Goal: Task Accomplishment & Management: Manage account settings

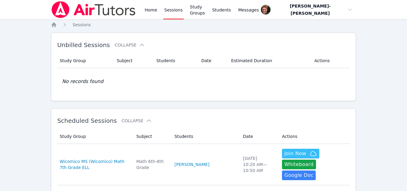
scroll to position [95, 0]
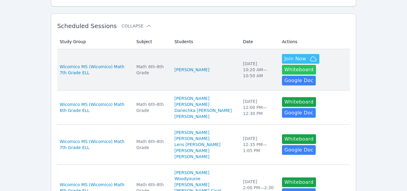
click at [316, 65] on button "Whiteboard" at bounding box center [299, 70] width 34 height 10
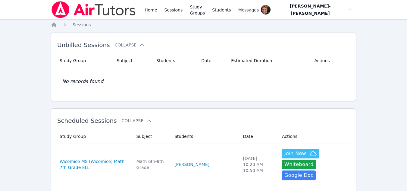
click at [248, 14] on link "Messages" at bounding box center [248, 9] width 23 height 19
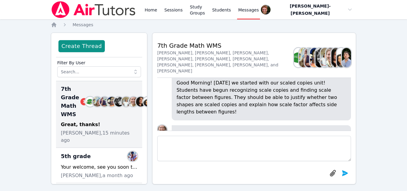
scroll to position [-36, 0]
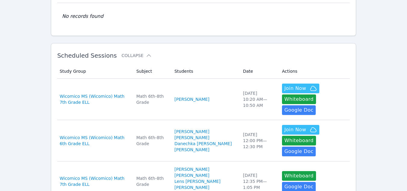
scroll to position [65, 0]
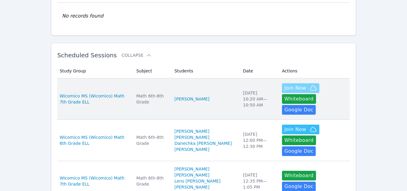
click at [286, 85] on span "Join Now" at bounding box center [295, 87] width 22 height 7
click at [129, 97] on span "Wicomico MS (Wicomico) Math 7th Grade ELL" at bounding box center [95, 99] width 70 height 12
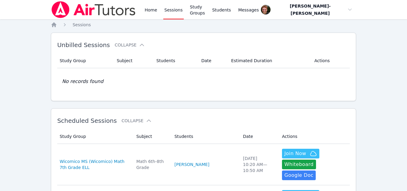
scroll to position [65, 0]
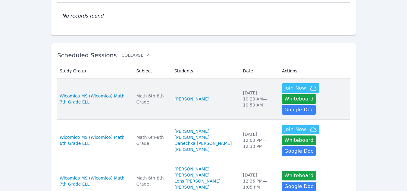
click at [245, 99] on div "Wed Oct 8 10:20 AM — 10:50 AM" at bounding box center [259, 99] width 32 height 18
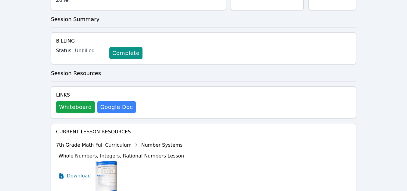
scroll to position [232, 0]
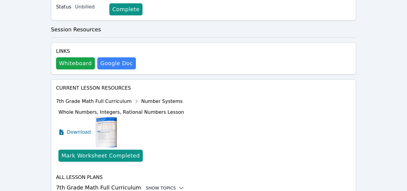
click at [159, 185] on div "Show Topics" at bounding box center [165, 188] width 39 height 6
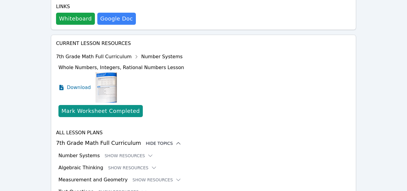
scroll to position [281, 0]
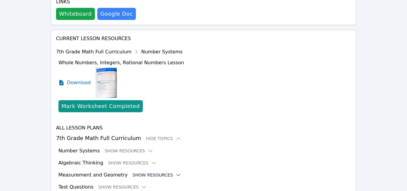
click at [175, 172] on icon at bounding box center [178, 175] width 6 height 6
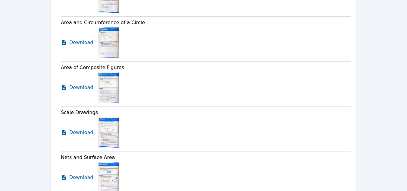
scroll to position [583, 0]
click at [83, 128] on span "Download" at bounding box center [82, 131] width 27 height 7
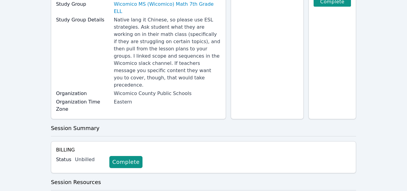
scroll to position [0, 0]
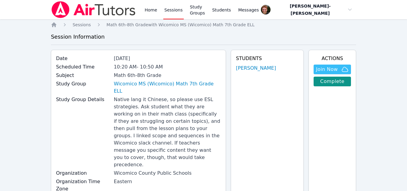
click at [177, 12] on link "Sessions" at bounding box center [173, 9] width 21 height 19
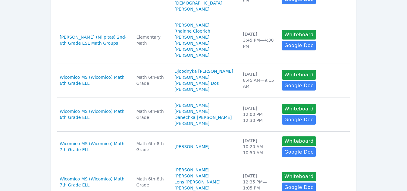
scroll to position [296, 0]
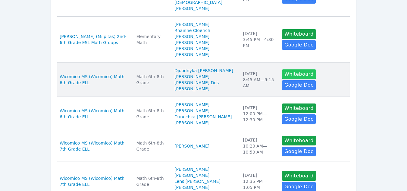
click at [282, 69] on button "Whiteboard" at bounding box center [299, 74] width 34 height 10
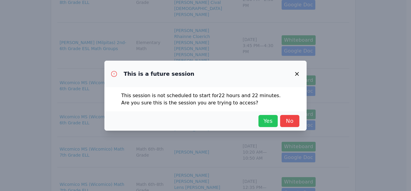
click at [275, 121] on span "Yes" at bounding box center [268, 121] width 13 height 8
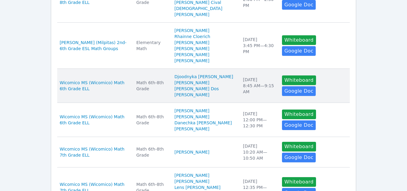
click at [239, 69] on td "Date Thu Oct 9 8:45 AM — 9:15 AM" at bounding box center [258, 86] width 39 height 34
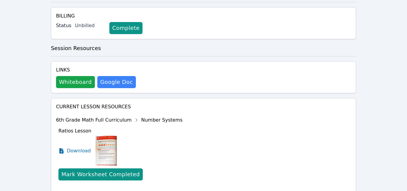
scroll to position [254, 0]
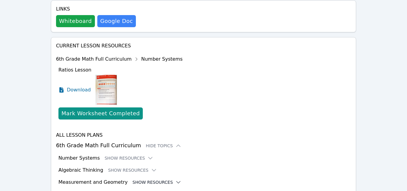
click at [149, 179] on button "Show Resources" at bounding box center [157, 182] width 49 height 6
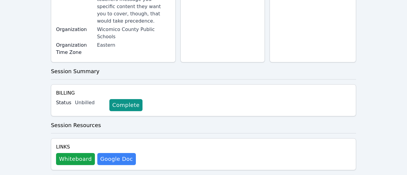
scroll to position [165, 0]
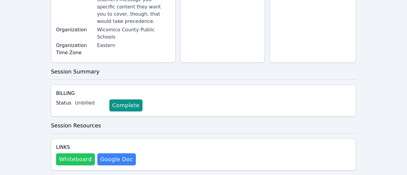
click at [80, 153] on button "Whiteboard" at bounding box center [75, 159] width 39 height 12
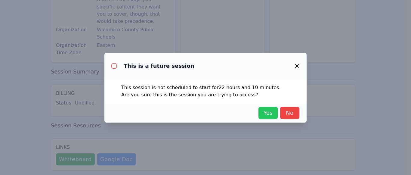
click at [270, 113] on span "Yes" at bounding box center [268, 113] width 13 height 8
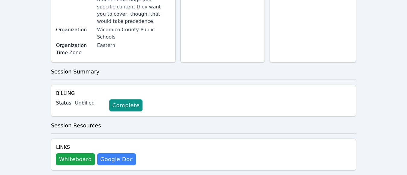
scroll to position [0, 0]
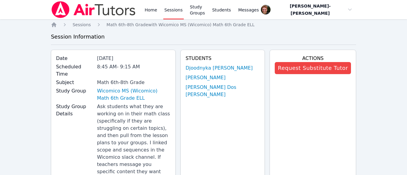
click at [170, 7] on link "Sessions" at bounding box center [173, 9] width 21 height 19
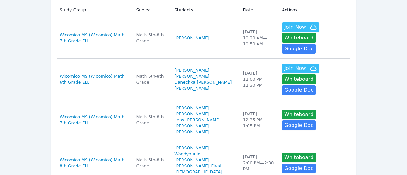
scroll to position [140, 0]
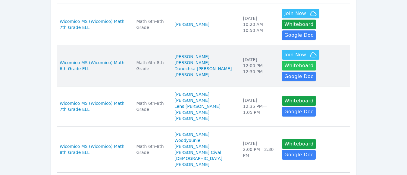
click at [311, 61] on button "Whiteboard" at bounding box center [299, 66] width 34 height 10
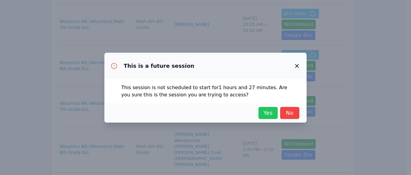
click at [270, 115] on span "Yes" at bounding box center [268, 113] width 13 height 8
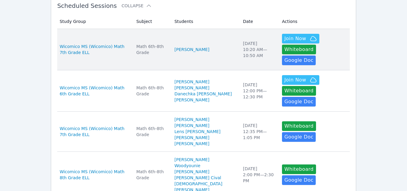
scroll to position [0, 0]
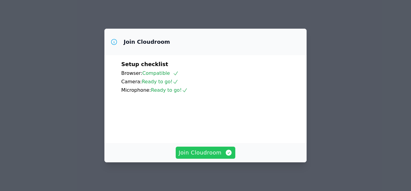
click at [195, 154] on span "Join Cloudroom" at bounding box center [206, 152] width 54 height 8
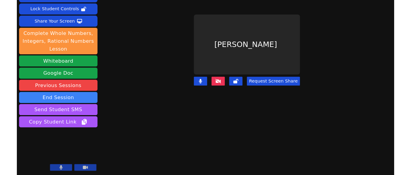
scroll to position [34, 0]
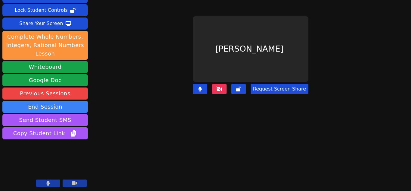
click at [217, 88] on button at bounding box center [219, 89] width 14 height 10
click at [31, 24] on div "Share Your Screen" at bounding box center [41, 24] width 44 height 10
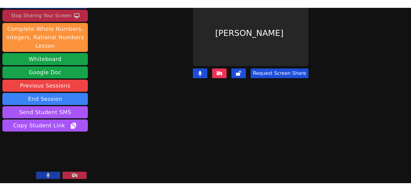
scroll to position [50, 0]
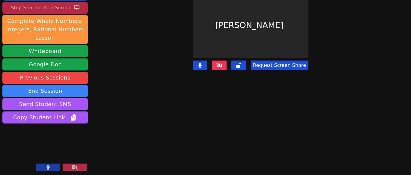
click at [367, 73] on div "Session ends in 00:15:11 Mute Students Disable Student Video Lock Student Contr…" at bounding box center [205, 37] width 411 height 175
click at [357, 33] on div "Session ends in 00:13:39 Mute Students Disable Student Video Lock Student Contr…" at bounding box center [205, 37] width 411 height 175
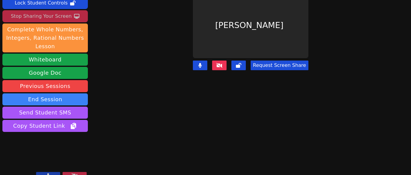
click at [67, 172] on button at bounding box center [75, 175] width 24 height 7
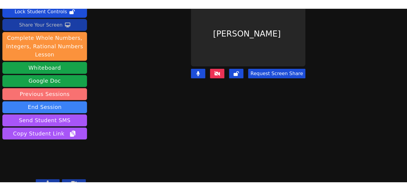
scroll to position [35, 0]
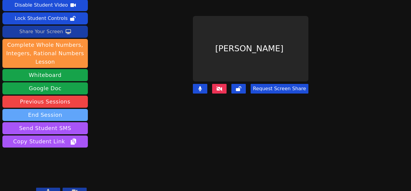
click at [69, 109] on button "End Session" at bounding box center [45, 115] width 86 height 12
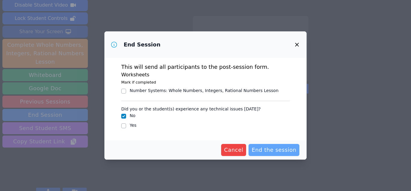
click at [275, 149] on span "End the session" at bounding box center [274, 149] width 45 height 8
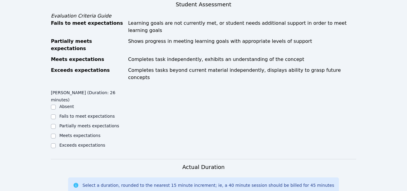
scroll to position [225, 0]
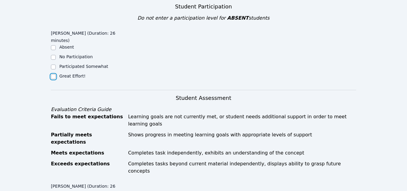
click at [53, 74] on input "Great Effort!" at bounding box center [53, 76] width 5 height 5
checkbox input "true"
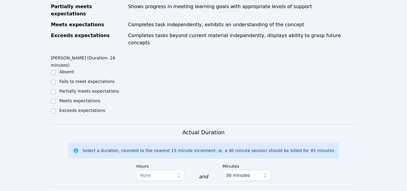
scroll to position [354, 0]
click at [54, 89] on input "Partially meets expectations" at bounding box center [53, 91] width 5 height 5
checkbox input "true"
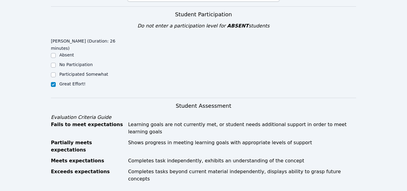
scroll to position [217, 0]
click at [53, 73] on input "Participated Somewhat" at bounding box center [53, 75] width 5 height 5
checkbox input "true"
checkbox input "false"
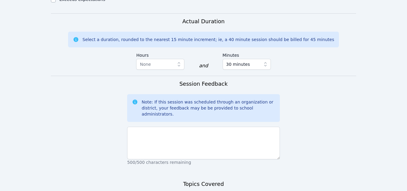
scroll to position [464, 0]
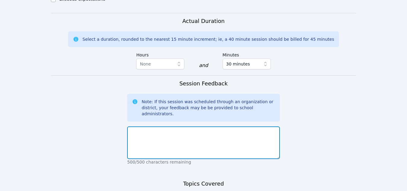
click at [163, 126] on textarea at bounding box center [203, 142] width 153 height 33
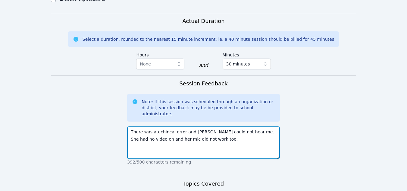
click at [152, 126] on textarea "There was atechincal error and Xiyue Li could not hear me. She had no video on …" at bounding box center [203, 142] width 153 height 33
click at [200, 126] on textarea "There was a technical error and Xiyue Li could not hear me. She had no video on…" at bounding box center [203, 142] width 153 height 33
click at [214, 126] on textarea "There was a technical error and Xiyue Li could not hear me. She had no video on…" at bounding box center [203, 142] width 153 height 33
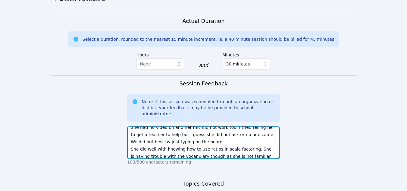
scroll to position [19, 0]
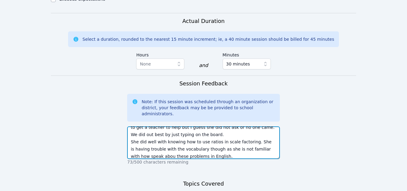
click at [140, 126] on textarea "There was a technical error and Xiyue Li could not hear me. She had no video on…" at bounding box center [203, 142] width 153 height 33
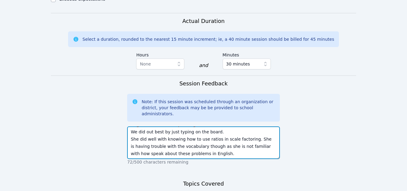
scroll to position [22, 0]
type textarea "There was a technical error and Xiyue Li could not hear me. She had no video on…"
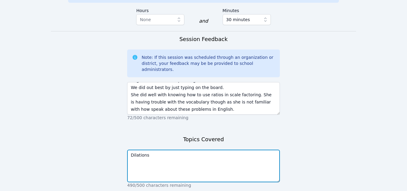
type textarea "Dilations"
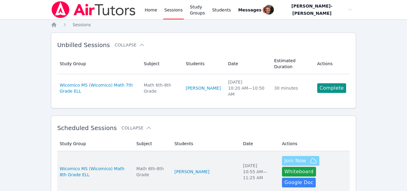
click at [284, 157] on span "Join Now" at bounding box center [295, 160] width 22 height 7
click at [189, 151] on td "Students Swera Jannat" at bounding box center [205, 171] width 69 height 41
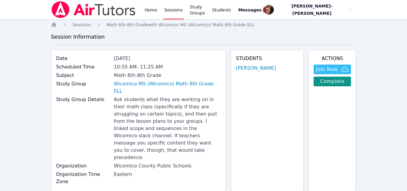
click at [174, 8] on link "Sessions" at bounding box center [173, 9] width 21 height 19
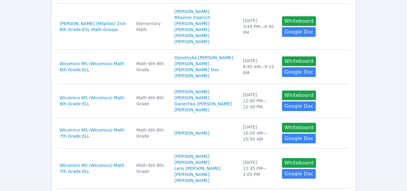
scroll to position [311, 0]
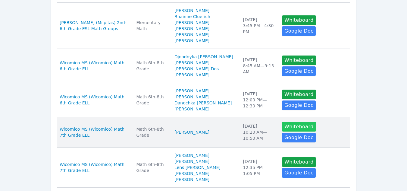
click at [282, 122] on button "Whiteboard" at bounding box center [299, 127] width 34 height 10
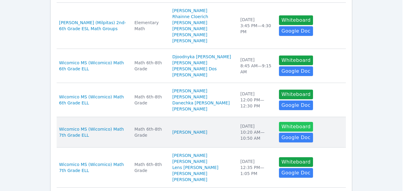
scroll to position [305, 0]
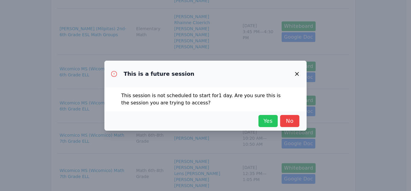
click at [261, 120] on button "Yes" at bounding box center [268, 121] width 19 height 12
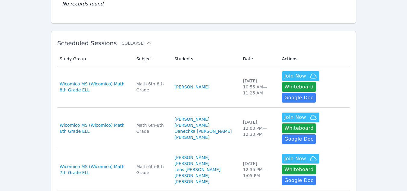
scroll to position [77, 0]
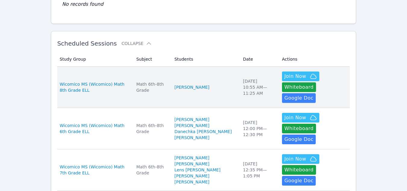
click at [158, 92] on td "Subject Math 6th-8th Grade" at bounding box center [152, 87] width 38 height 41
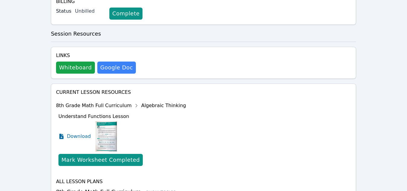
scroll to position [264, 0]
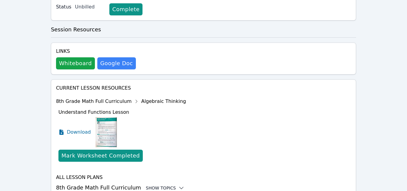
click at [156, 185] on div "Show Topics" at bounding box center [165, 188] width 39 height 6
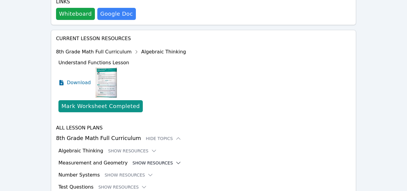
click at [155, 160] on button "Show Resources" at bounding box center [157, 163] width 49 height 6
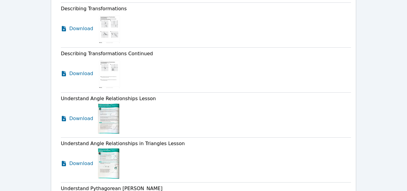
scroll to position [751, 0]
click at [79, 114] on span "Download" at bounding box center [82, 117] width 27 height 7
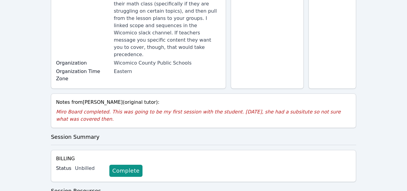
scroll to position [102, 0]
drag, startPoint x: 83, startPoint y: 73, endPoint x: 112, endPoint y: 74, distance: 29.5
click at [112, 99] on div "Notes from Siddika Degia (original tutor):" at bounding box center [203, 102] width 295 height 7
copy div "Siddika Degia"
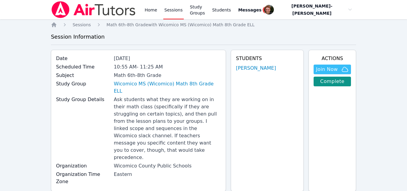
click at [170, 10] on link "Sessions" at bounding box center [173, 9] width 21 height 19
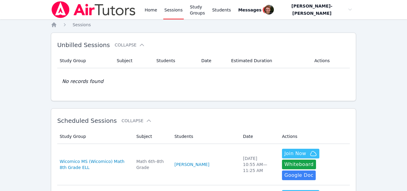
click at [177, 8] on link "Sessions" at bounding box center [173, 9] width 21 height 19
click at [167, 14] on link "Sessions" at bounding box center [173, 9] width 21 height 19
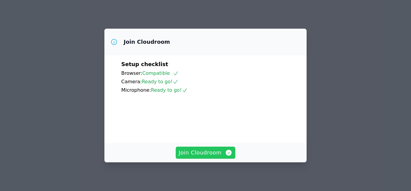
click at [218, 158] on button "Join Cloudroom" at bounding box center [206, 152] width 60 height 12
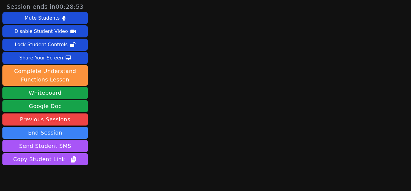
scroll to position [26, 0]
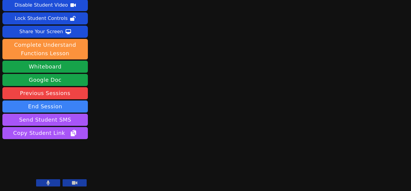
click at [52, 182] on button at bounding box center [48, 182] width 24 height 7
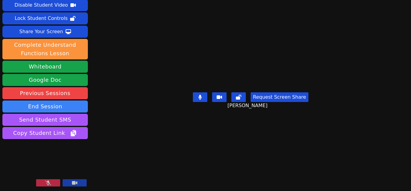
click at [48, 182] on icon at bounding box center [48, 182] width 6 height 5
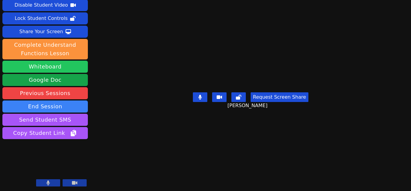
click at [53, 66] on button "Whiteboard" at bounding box center [45, 67] width 86 height 12
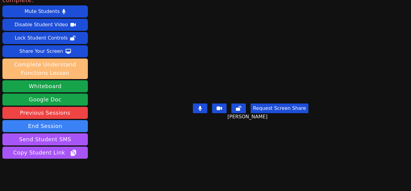
scroll to position [15, 0]
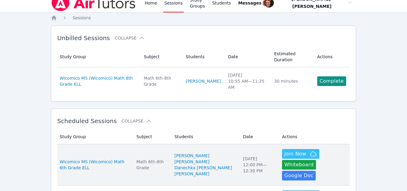
scroll to position [7, 0]
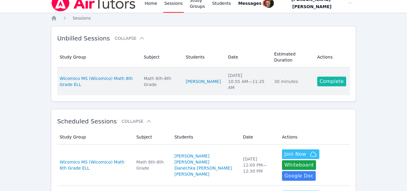
click at [336, 79] on link "Complete" at bounding box center [331, 82] width 29 height 10
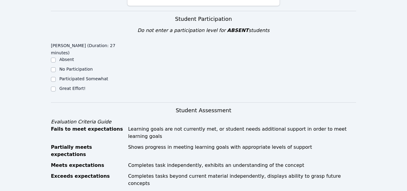
scroll to position [218, 0]
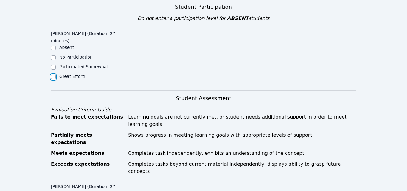
click at [52, 74] on input "Great Effort!" at bounding box center [53, 76] width 5 height 5
checkbox input "true"
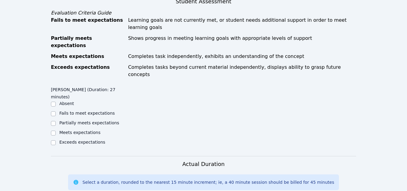
scroll to position [315, 0]
click at [54, 130] on input "Meets expectations" at bounding box center [53, 132] width 5 height 5
checkbox input "true"
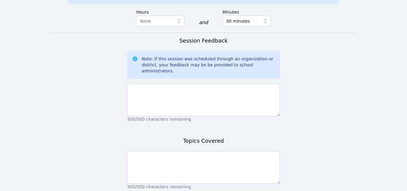
scroll to position [502, 0]
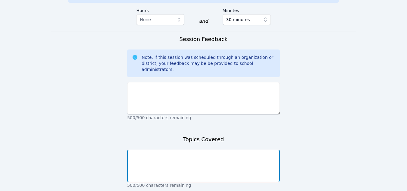
click at [159, 149] on textarea at bounding box center [203, 165] width 153 height 33
type textarea "Transversal"
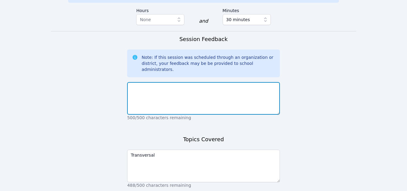
click at [145, 82] on textarea at bounding box center [203, 98] width 153 height 33
click at [152, 82] on textarea at bounding box center [203, 98] width 153 height 33
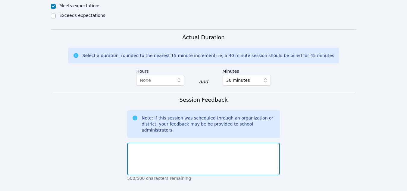
scroll to position [443, 0]
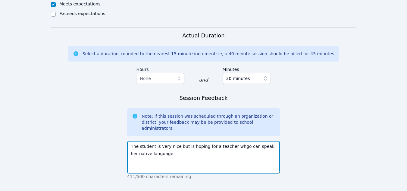
click at [234, 141] on textarea "The student is very nice but is hoping for a teacher whgo can speak her native …" at bounding box center [203, 157] width 153 height 33
click at [158, 141] on textarea "The student is very nice but is hoping for a teacher who can speak her native l…" at bounding box center [203, 157] width 153 height 33
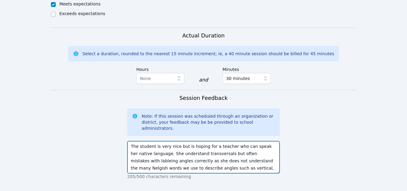
click at [223, 141] on textarea "The student is very nice but is hoping for a teacher who can speak her native l…" at bounding box center [203, 157] width 153 height 33
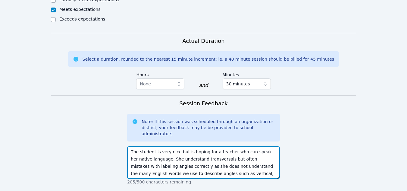
scroll to position [502, 0]
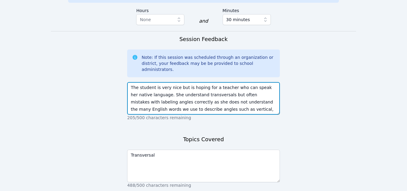
type textarea "The student is very nice but is hoping for a teacher who can speak her native l…"
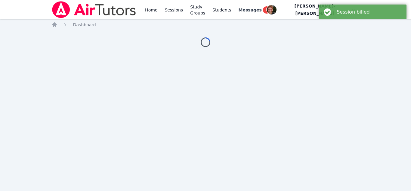
click at [259, 7] on span "Messages" at bounding box center [250, 10] width 23 height 6
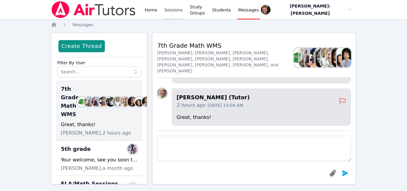
click at [171, 11] on link "Sessions" at bounding box center [173, 9] width 21 height 19
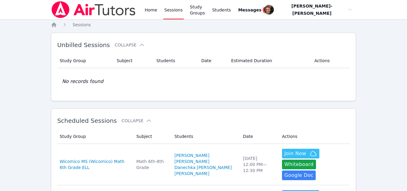
click at [261, 8] on span "Messages" at bounding box center [249, 10] width 23 height 6
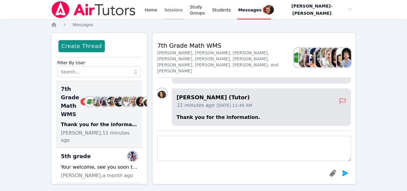
click at [169, 9] on link "Sessions" at bounding box center [173, 9] width 21 height 19
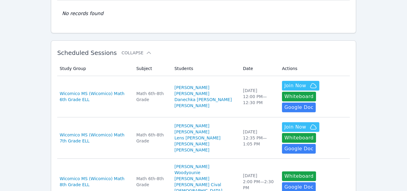
scroll to position [68, 0]
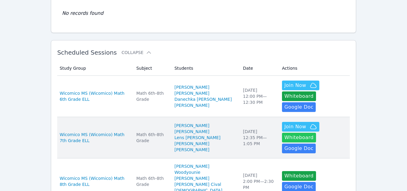
click at [316, 133] on button "Whiteboard" at bounding box center [299, 138] width 34 height 10
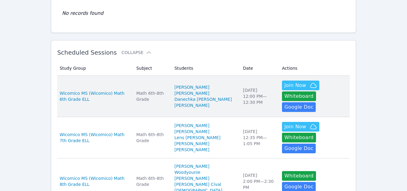
click at [132, 107] on td "Study Group Wicomico MS (Wicomico) Math 6th Grade ELL" at bounding box center [95, 96] width 76 height 41
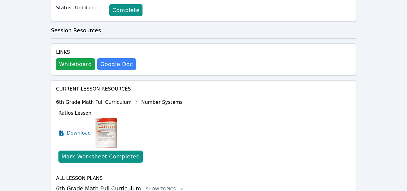
scroll to position [254, 0]
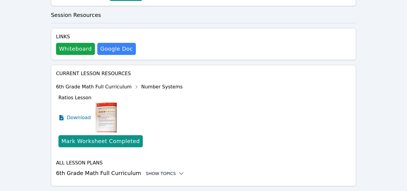
click at [150, 170] on div "Show Topics" at bounding box center [165, 173] width 39 height 6
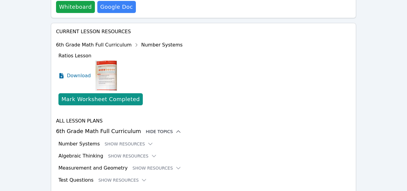
scroll to position [303, 0]
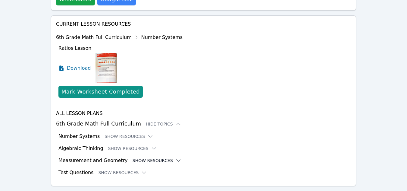
click at [134, 157] on button "Show Resources" at bounding box center [157, 160] width 49 height 6
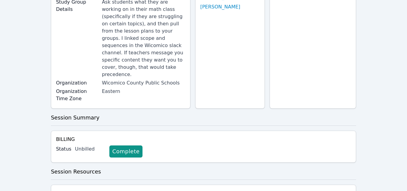
scroll to position [0, 0]
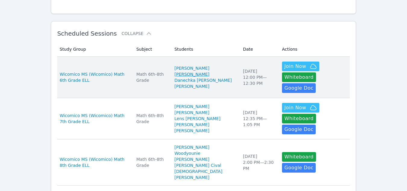
scroll to position [87, 0]
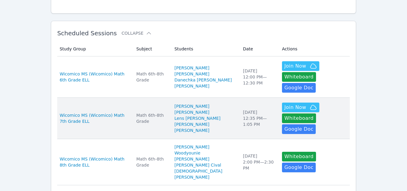
click at [160, 100] on td "Subject Math 6th-8th Grade" at bounding box center [152, 118] width 38 height 41
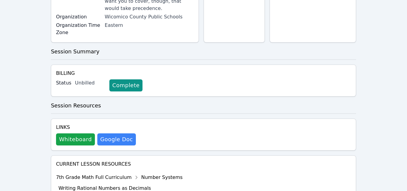
scroll to position [254, 0]
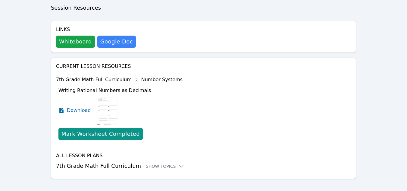
click at [157, 162] on h3 "7th Grade Math Full Curriculum Show Topics" at bounding box center [203, 165] width 295 height 8
click at [156, 163] on div "Show Topics" at bounding box center [165, 166] width 39 height 6
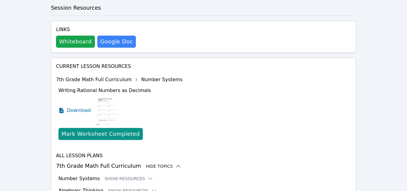
scroll to position [303, 0]
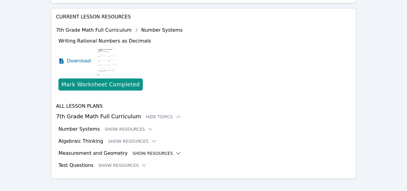
click at [151, 150] on button "Show Resources" at bounding box center [157, 153] width 49 height 6
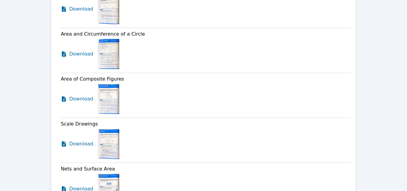
scroll to position [571, 0]
click at [81, 140] on span "Download" at bounding box center [82, 143] width 27 height 7
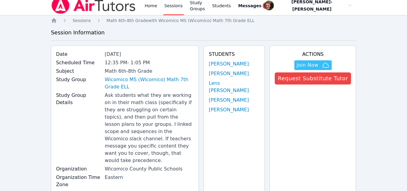
scroll to position [0, 0]
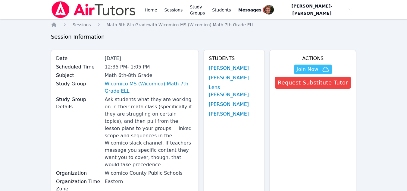
click at [174, 4] on link "Sessions" at bounding box center [173, 9] width 21 height 19
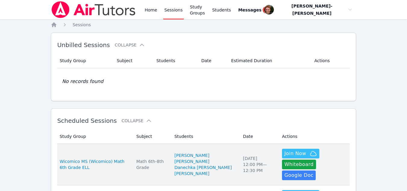
click at [171, 164] on td "Subject Math 6th-8th Grade" at bounding box center [152, 164] width 38 height 41
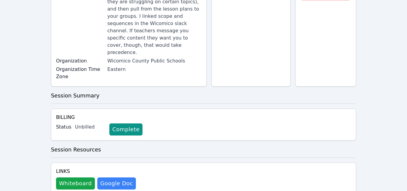
scroll to position [142, 0]
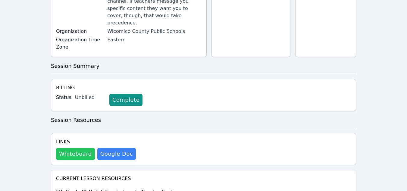
click at [81, 148] on button "Whiteboard" at bounding box center [75, 154] width 39 height 12
click at [376, 88] on div "Home Sessions Study Groups Students Messages 1 Open user menu Vincent Astray-Ca…" at bounding box center [203, 84] width 407 height 452
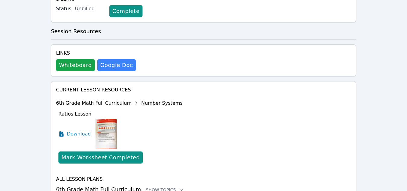
scroll to position [239, 0]
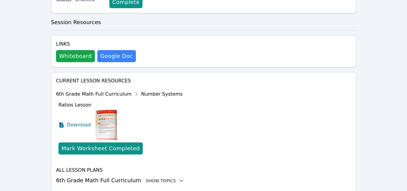
click at [146, 177] on div "Show Topics" at bounding box center [165, 180] width 39 height 6
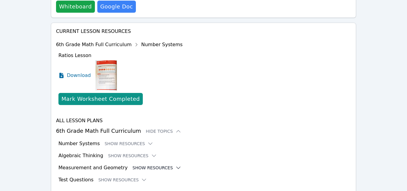
click at [160, 164] on button "Show Resources" at bounding box center [157, 167] width 49 height 6
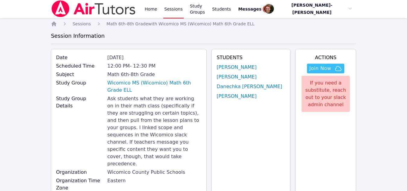
scroll to position [0, 0]
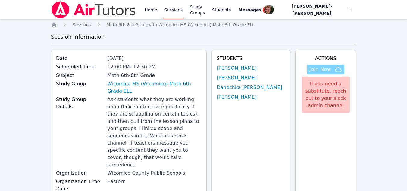
click at [319, 70] on span "Join Now" at bounding box center [320, 69] width 22 height 7
click at [174, 8] on link "Sessions" at bounding box center [173, 9] width 21 height 19
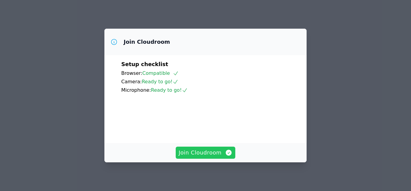
click at [222, 153] on span "Join Cloudroom" at bounding box center [206, 152] width 54 height 8
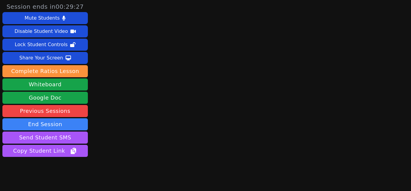
scroll to position [18, 0]
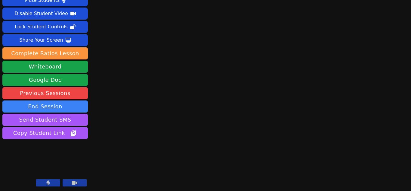
click at [53, 184] on button at bounding box center [48, 182] width 24 height 7
click at [358, 90] on div "Session ends in 00:28:21 Mute Students Disable Student Video Lock Student Contr…" at bounding box center [205, 77] width 411 height 191
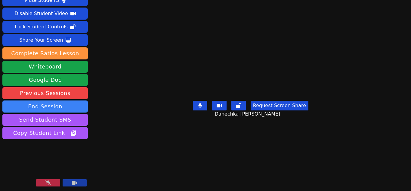
click at [49, 183] on icon at bounding box center [48, 182] width 6 height 5
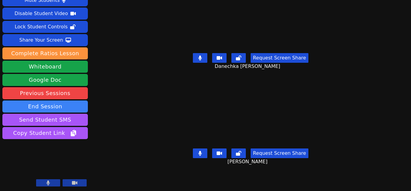
scroll to position [0, 0]
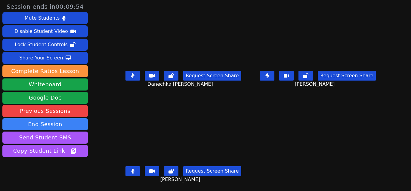
click at [263, 74] on button at bounding box center [267, 76] width 14 height 10
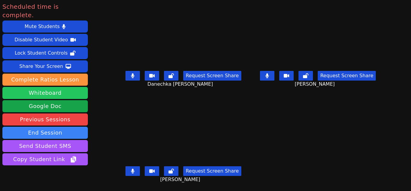
scroll to position [18, 0]
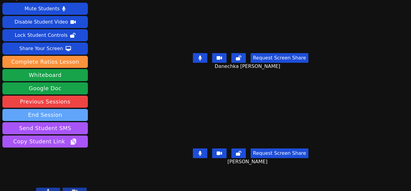
click at [55, 109] on button "End Session" at bounding box center [45, 115] width 86 height 12
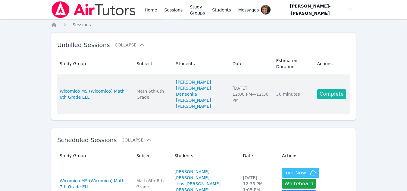
click at [325, 94] on link "Complete" at bounding box center [331, 94] width 29 height 10
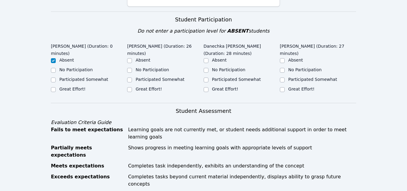
scroll to position [207, 0]
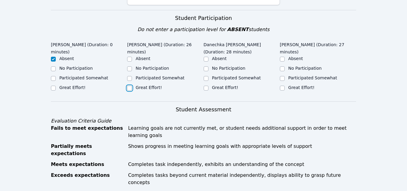
click at [129, 86] on input "Great Effort!" at bounding box center [129, 88] width 5 height 5
checkbox input "true"
click at [207, 86] on input "Great Effort!" at bounding box center [206, 88] width 5 height 5
checkbox input "true"
click at [285, 84] on div "Great Effort!" at bounding box center [318, 87] width 76 height 7
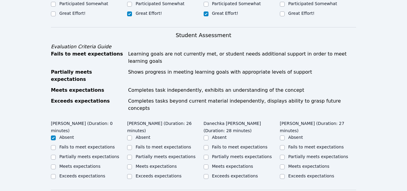
scroll to position [280, 0]
click at [280, 11] on div at bounding box center [282, 14] width 5 height 7
click at [282, 12] on input "Great Effort!" at bounding box center [282, 14] width 5 height 5
checkbox input "true"
click at [283, 174] on input "Exceeds expectations" at bounding box center [282, 176] width 5 height 5
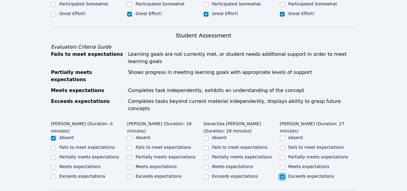
checkbox input "true"
click at [205, 174] on input "Exceeds expectations" at bounding box center [206, 176] width 5 height 5
checkbox input "true"
click at [129, 174] on input "Exceeds expectations" at bounding box center [129, 176] width 5 height 5
checkbox input "true"
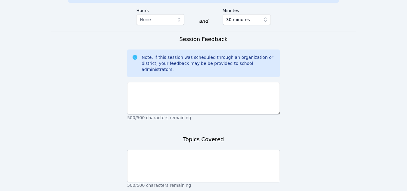
scroll to position [502, 0]
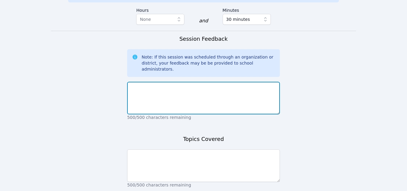
click at [157, 82] on textarea at bounding box center [203, 98] width 153 height 33
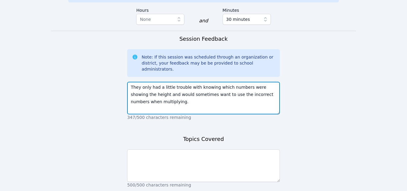
click at [130, 82] on textarea "They only had a little trouble with knowing which numbers were showing the heig…" at bounding box center [203, 98] width 153 height 33
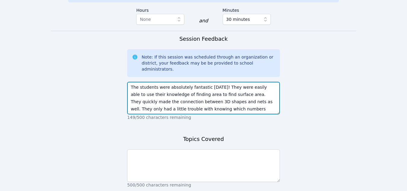
click at [222, 82] on textarea "The students were absolutely fantastic [DATE]! They were easily able to use the…" at bounding box center [203, 98] width 153 height 33
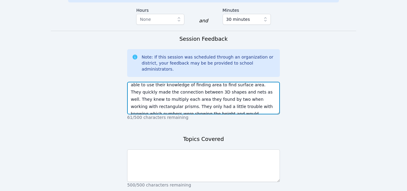
scroll to position [10, 0]
type textarea "The students were absolutely fantastic today! They were easily able to use thei…"
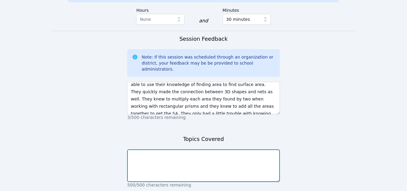
click at [212, 149] on textarea at bounding box center [203, 165] width 153 height 33
type textarea "Surface Area"
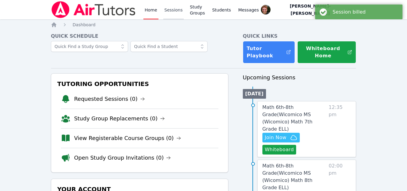
click at [166, 11] on link "Sessions" at bounding box center [173, 9] width 21 height 19
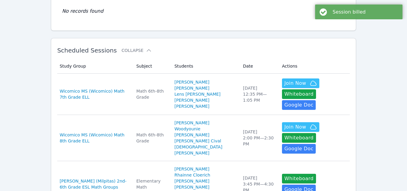
scroll to position [70, 0]
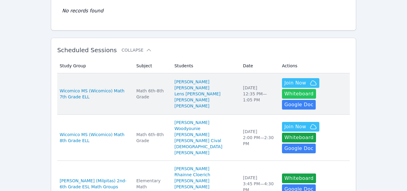
click at [315, 91] on button "Whiteboard" at bounding box center [299, 94] width 34 height 10
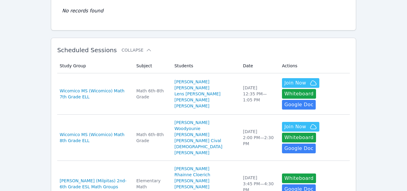
scroll to position [0, 0]
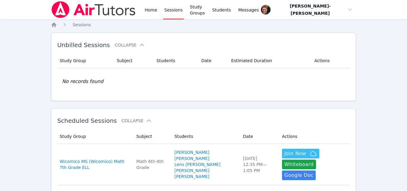
click at [174, 13] on link "Sessions" at bounding box center [173, 9] width 21 height 19
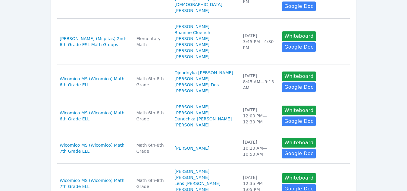
scroll to position [214, 0]
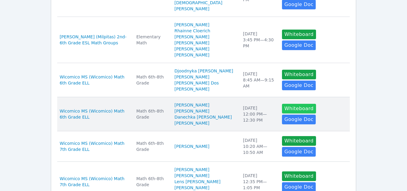
click at [282, 113] on button "Whiteboard" at bounding box center [299, 109] width 34 height 10
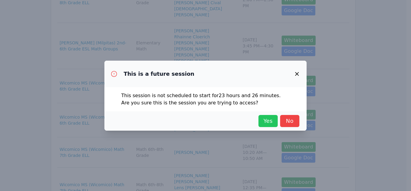
click at [273, 119] on span "Yes" at bounding box center [268, 121] width 13 height 8
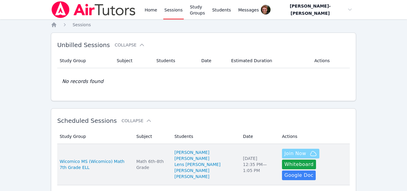
scroll to position [5, 0]
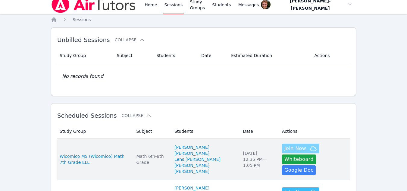
click at [286, 152] on span "Join Now" at bounding box center [295, 148] width 22 height 7
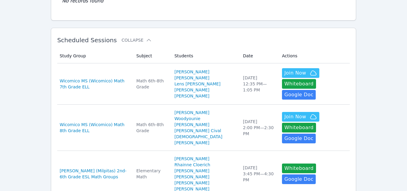
scroll to position [0, 0]
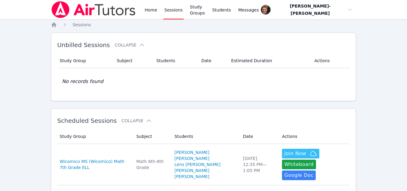
click at [173, 13] on link "Sessions" at bounding box center [173, 9] width 21 height 19
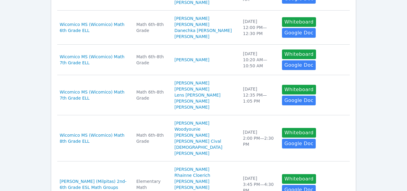
scroll to position [301, 0]
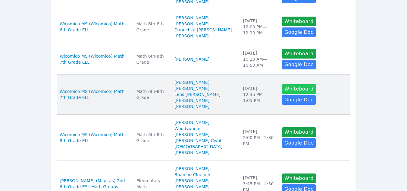
click at [282, 94] on button "Whiteboard" at bounding box center [299, 89] width 34 height 10
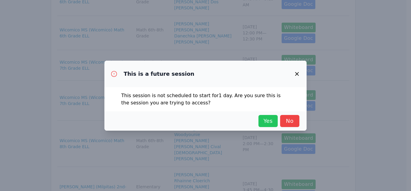
click at [264, 120] on span "Yes" at bounding box center [268, 121] width 13 height 8
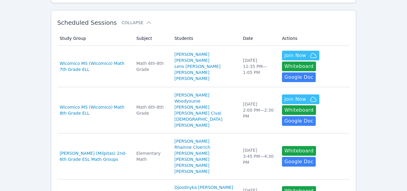
scroll to position [0, 0]
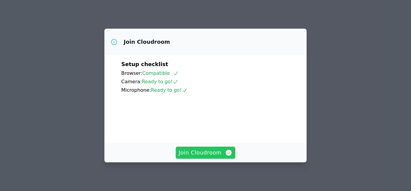
click at [216, 153] on span "Join Cloudroom" at bounding box center [206, 152] width 54 height 8
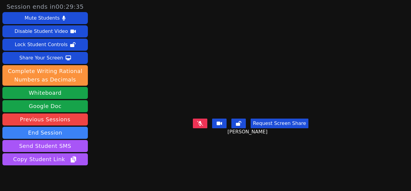
click at [196, 140] on div "Request Screen Share [PERSON_NAME]" at bounding box center [251, 128] width 116 height 24
click at [196, 128] on button at bounding box center [200, 123] width 14 height 10
click at [193, 128] on button at bounding box center [200, 123] width 14 height 10
click at [56, 93] on button "Whiteboard" at bounding box center [45, 93] width 86 height 12
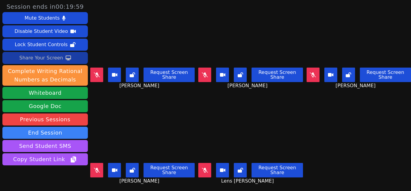
click at [40, 57] on div "Share Your Screen" at bounding box center [41, 58] width 44 height 10
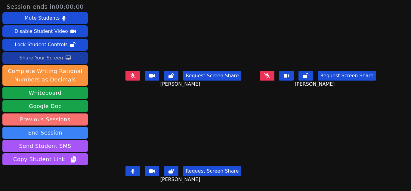
scroll to position [26, 0]
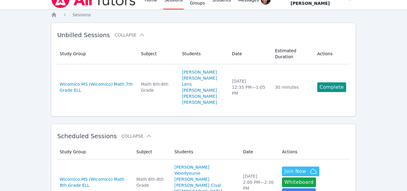
scroll to position [4, 0]
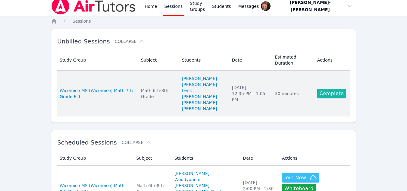
click at [329, 97] on link "Complete" at bounding box center [331, 94] width 29 height 10
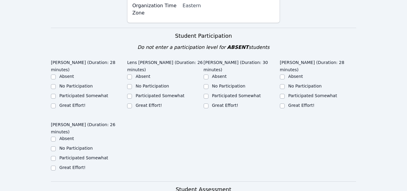
scroll to position [189, 0]
click at [207, 104] on input "Great Effort!" at bounding box center [206, 106] width 5 height 5
checkbox input "true"
click at [128, 104] on input "Great Effort!" at bounding box center [129, 106] width 5 height 5
checkbox input "true"
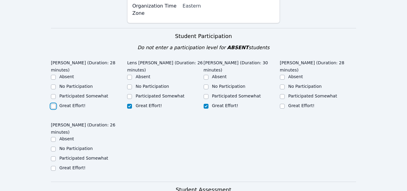
click at [53, 104] on input "Great Effort!" at bounding box center [53, 106] width 5 height 5
checkbox input "true"
click at [53, 166] on input "Great Effort!" at bounding box center [53, 168] width 5 height 5
checkbox input "true"
click at [283, 84] on input "No Participation" at bounding box center [282, 86] width 5 height 5
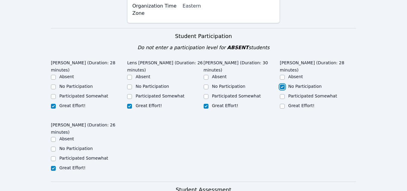
checkbox input "true"
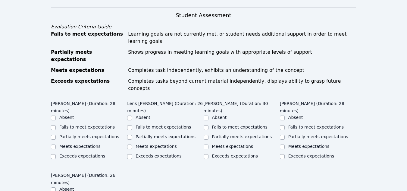
scroll to position [363, 0]
click at [284, 125] on input "Fails to meet expectations" at bounding box center [282, 127] width 5 height 5
checkbox input "true"
click at [208, 154] on input "Exceeds expectations" at bounding box center [206, 156] width 5 height 5
checkbox input "true"
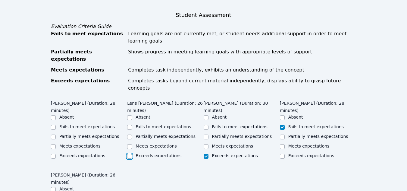
click at [131, 154] on input "Exceeds expectations" at bounding box center [129, 156] width 5 height 5
checkbox input "true"
click at [54, 144] on input "Meets expectations" at bounding box center [53, 146] width 5 height 5
checkbox input "true"
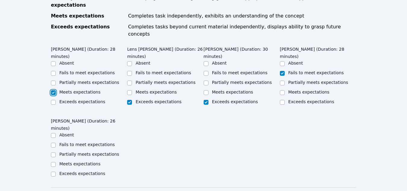
scroll to position [417, 0]
click at [52, 161] on input "Meets expectations" at bounding box center [53, 163] width 5 height 5
checkbox input "true"
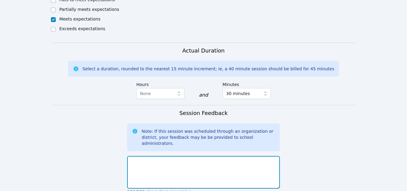
click at [139, 156] on textarea at bounding box center [203, 172] width 153 height 33
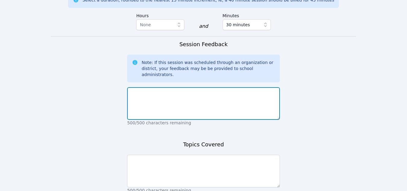
scroll to position [630, 0]
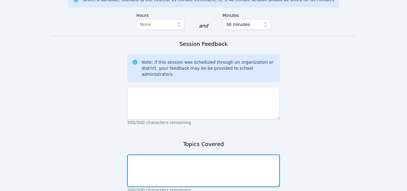
click at [154, 154] on textarea at bounding box center [203, 170] width 153 height 33
type textarea "Scale copies"
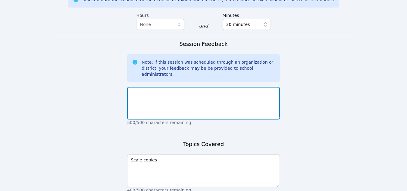
click at [148, 87] on textarea at bounding box center [203, 103] width 153 height 33
click at [201, 87] on textarea "The students did very well with scale3 copying." at bounding box center [203, 103] width 153 height 33
click at [219, 87] on textarea "The students did very well with scale copying." at bounding box center [203, 103] width 153 height 33
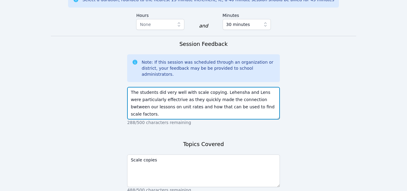
click at [158, 87] on textarea "The students did very well with scale copying. Lehensha and Lens were particula…" at bounding box center [203, 103] width 153 height 33
click at [261, 87] on textarea "The students did very well with scale copying. Lehensha and Lens were particula…" at bounding box center [203, 103] width 153 height 33
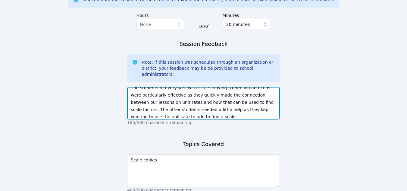
click at [196, 87] on textarea "The students did very well with scale copying. Lehensha and Lens were particula…" at bounding box center [203, 103] width 153 height 33
click at [135, 87] on textarea "The students did very well with scale copying. Lehensha and Lens were particula…" at bounding box center [203, 103] width 153 height 33
click at [244, 87] on textarea "The students did very well with scale copying. Lehensha and Lens were particula…" at bounding box center [203, 103] width 153 height 33
click at [204, 87] on textarea "The students did very well with scale copying. Lehensha and Lens were particula…" at bounding box center [203, 103] width 153 height 33
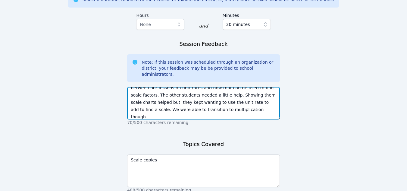
scroll to position [22, 0]
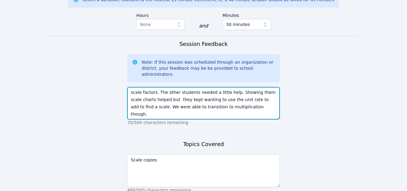
type textarea "The students did very well with scale copying. Lehensha and Lens were particula…"
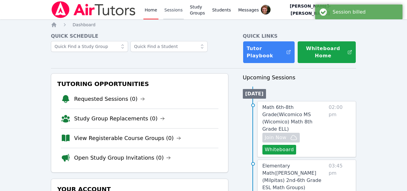
click at [173, 10] on link "Sessions" at bounding box center [173, 9] width 21 height 19
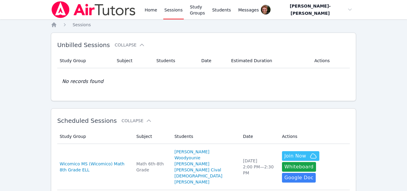
click at [169, 15] on link "Sessions" at bounding box center [173, 9] width 21 height 19
